Goal: Task Accomplishment & Management: Use online tool/utility

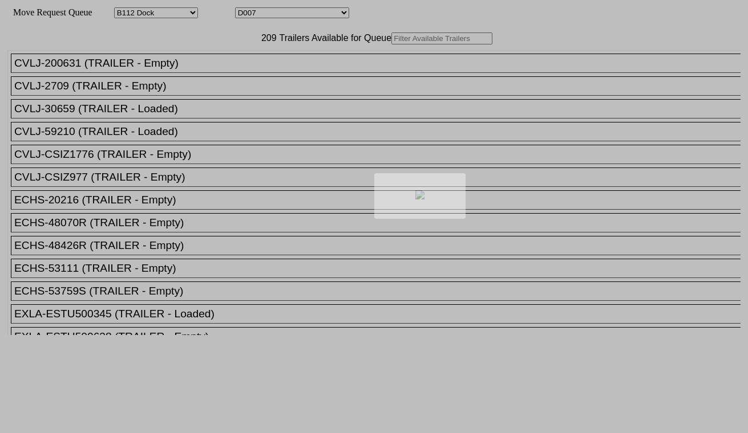
select select "121"
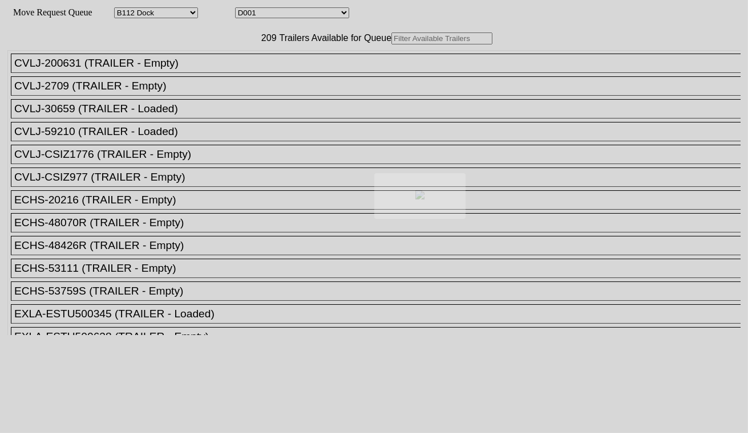
click at [257, 14] on div at bounding box center [374, 216] width 748 height 433
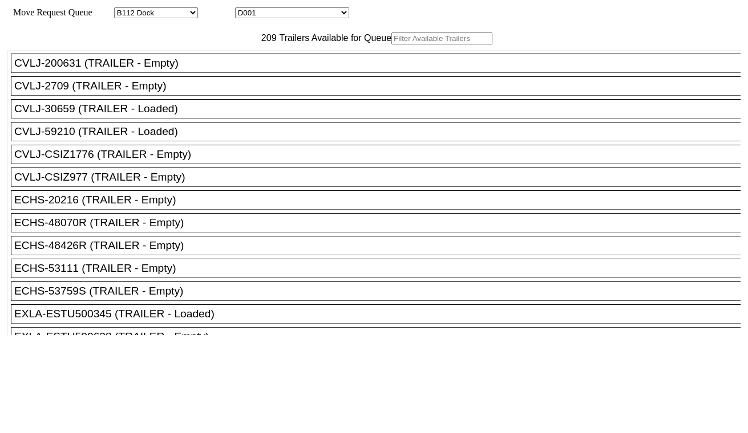
click at [265, 14] on select "D001 D002 D003 D004 D005 D006 D007 D008 D009 D010 D011 D012 D013 D014 D015 D016…" at bounding box center [292, 12] width 114 height 11
select select "3252"
click at [245, 9] on select "D001 D002 D003 D004 D005 D006 D007 D008 D009 D010 D011 D012 D013 D014 D015 D016…" at bounding box center [292, 12] width 114 height 11
click at [391, 44] on input "text" at bounding box center [441, 39] width 101 height 12
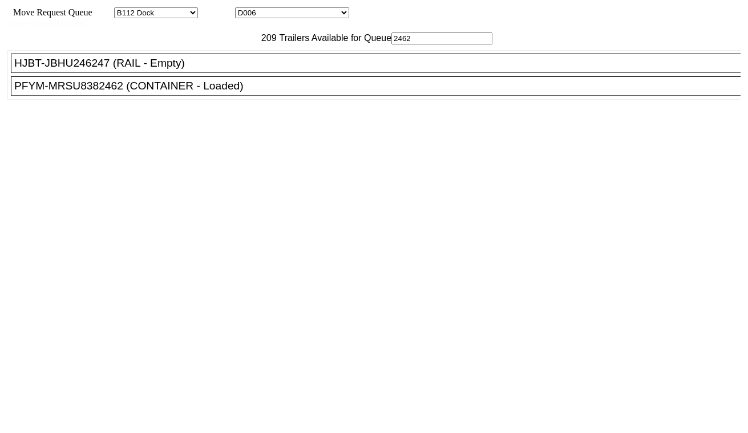
type input "2462"
click at [227, 92] on div "PFYM-MRSU8382462 (CONTAINER - Loaded)" at bounding box center [380, 86] width 733 height 13
